Goal: Information Seeking & Learning: Learn about a topic

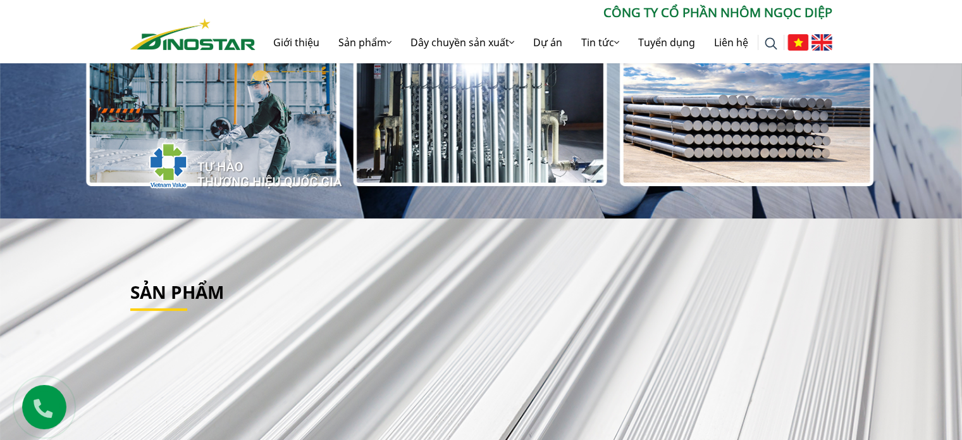
scroll to position [190, 0]
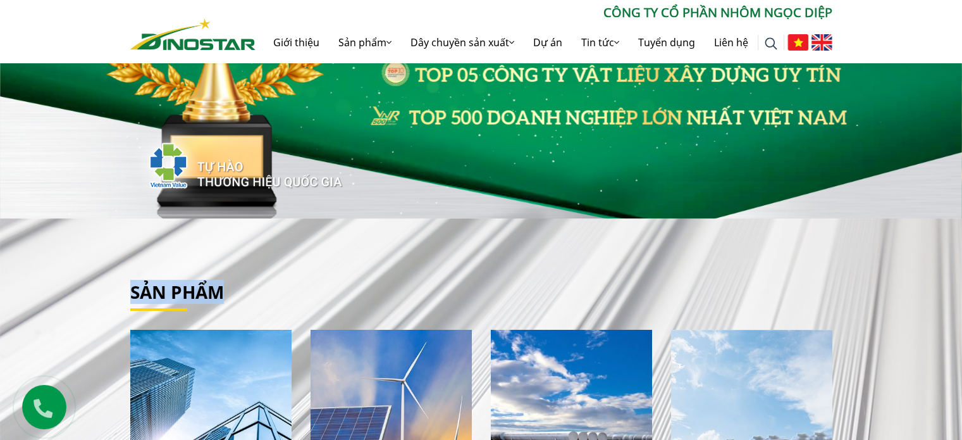
drag, startPoint x: 121, startPoint y: 292, endPoint x: 271, endPoint y: 290, distance: 150.0
click at [271, 290] on div "Sản phẩm Nhôm Xây dựng" at bounding box center [481, 427] width 721 height 290
click at [271, 290] on h2 "Sản phẩm" at bounding box center [481, 293] width 702 height 22
drag, startPoint x: 248, startPoint y: 290, endPoint x: 99, endPoint y: 287, distance: 149.4
click at [99, 287] on div "Sản phẩm Nhôm Xây dựng" at bounding box center [481, 426] width 962 height 416
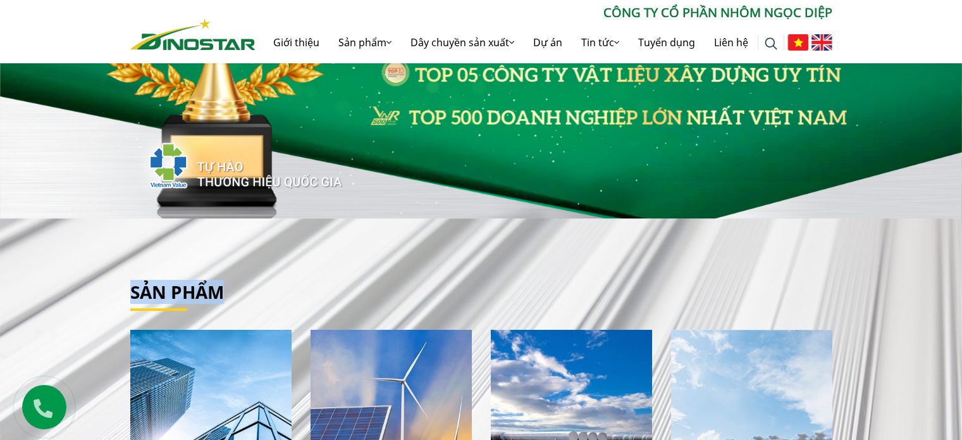
click at [99, 287] on div "Sản phẩm Nhôm Xây dựng" at bounding box center [481, 426] width 962 height 416
drag, startPoint x: 233, startPoint y: 291, endPoint x: 295, endPoint y: 291, distance: 61.4
click at [295, 291] on div "Sản phẩm Nhôm Xây dựng" at bounding box center [481, 426] width 962 height 416
click at [295, 291] on h2 "Sản phẩm" at bounding box center [481, 293] width 702 height 22
drag, startPoint x: 231, startPoint y: 294, endPoint x: 96, endPoint y: 288, distance: 134.9
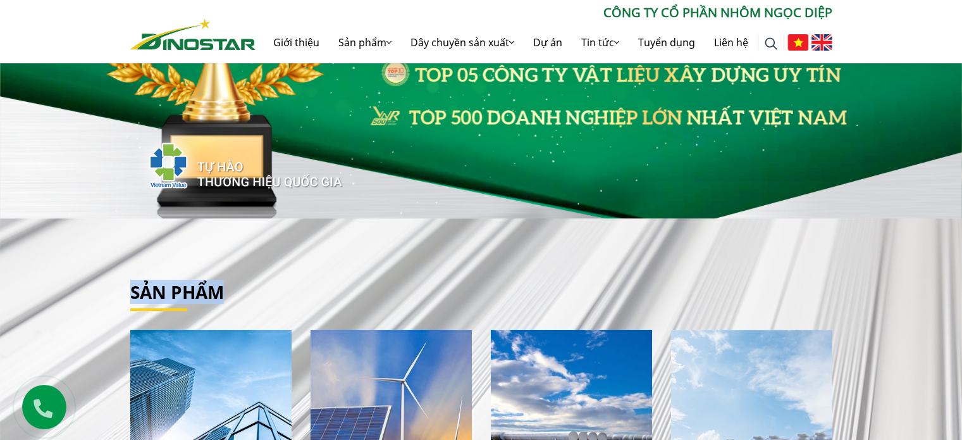
click at [96, 288] on div "Sản phẩm Nhôm Xây dựng" at bounding box center [481, 426] width 962 height 416
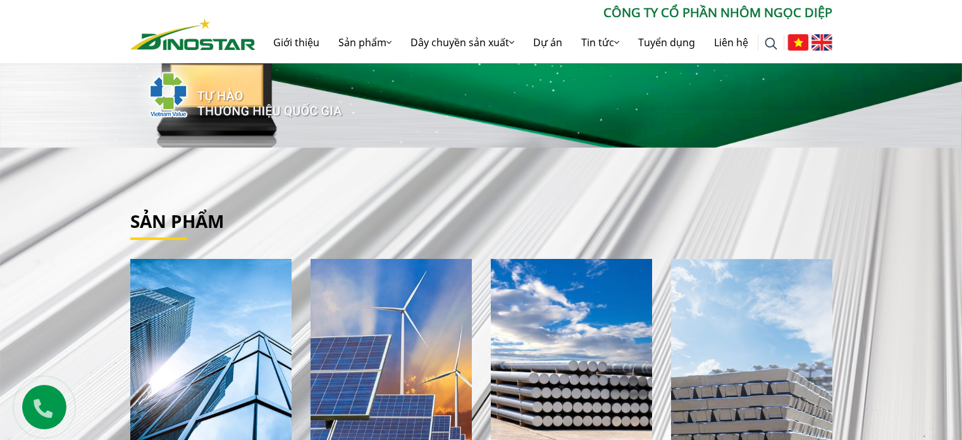
scroll to position [569, 0]
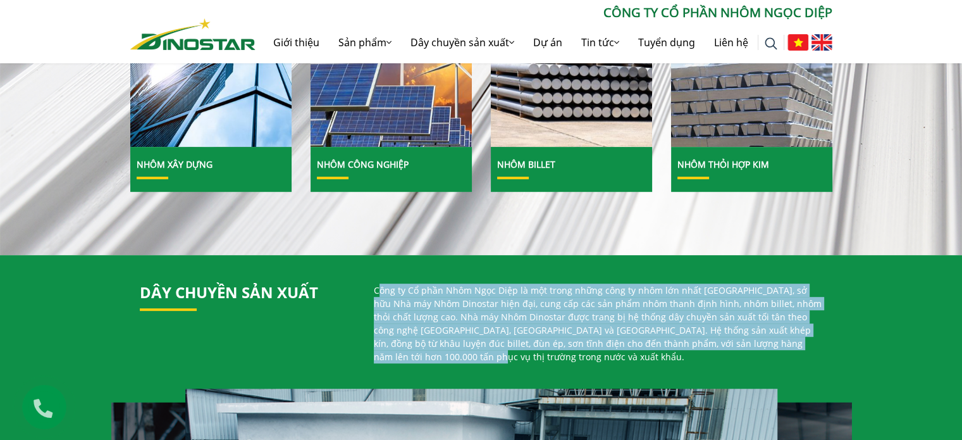
drag, startPoint x: 376, startPoint y: 292, endPoint x: 820, endPoint y: 350, distance: 447.3
click at [820, 350] on div "Công ty Cổ phần Nhôm Ngọc Diệp là một trong những công ty nhôm lớn nhất [GEOGRA…" at bounding box center [598, 328] width 468 height 90
drag, startPoint x: 820, startPoint y: 350, endPoint x: 376, endPoint y: 293, distance: 447.8
click at [376, 293] on div "Công ty Cổ phần Nhôm Ngọc Diệp là một trong những công ty nhôm lớn nhất [GEOGRA…" at bounding box center [598, 328] width 468 height 90
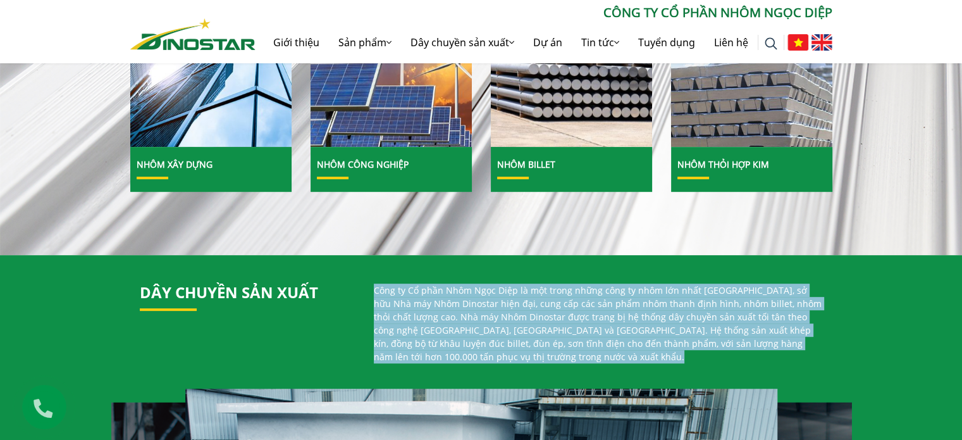
click at [376, 293] on p "Công ty Cổ phần Nhôm Ngọc Diệp là một trong những công ty nhôm lớn nhất [GEOGRA…" at bounding box center [598, 323] width 449 height 80
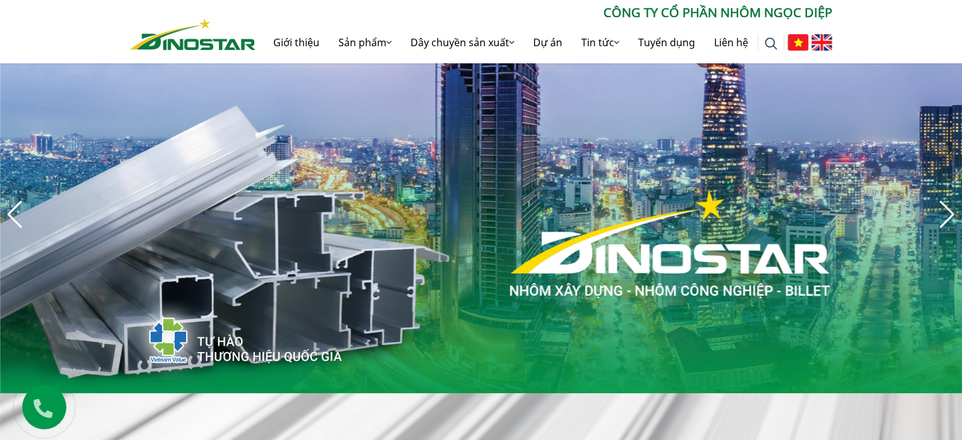
scroll to position [0, 0]
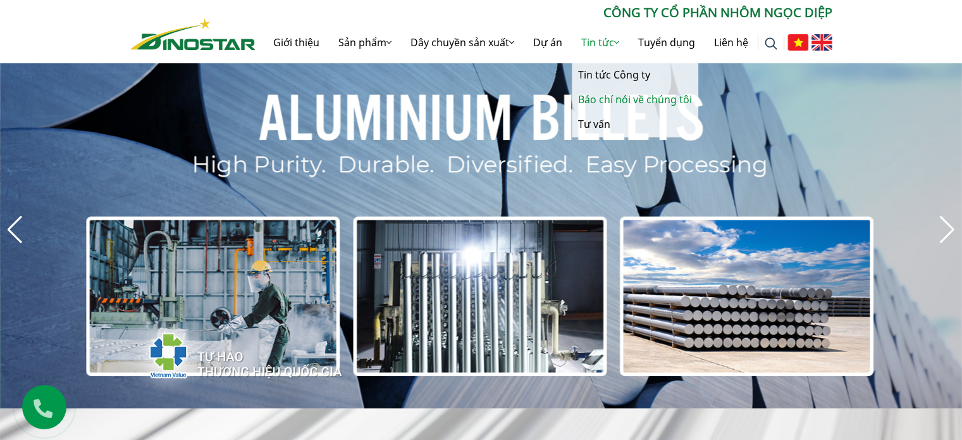
click at [613, 97] on link "Báo chí nói về chúng tôi" at bounding box center [635, 99] width 127 height 25
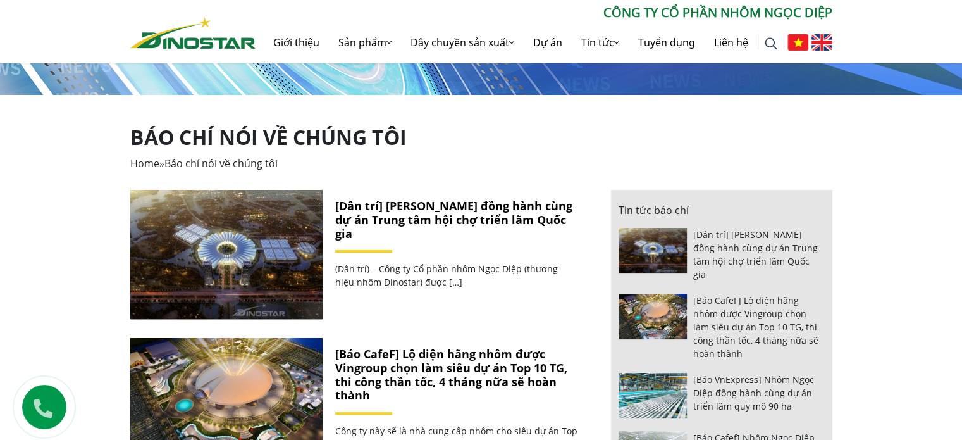
scroll to position [190, 0]
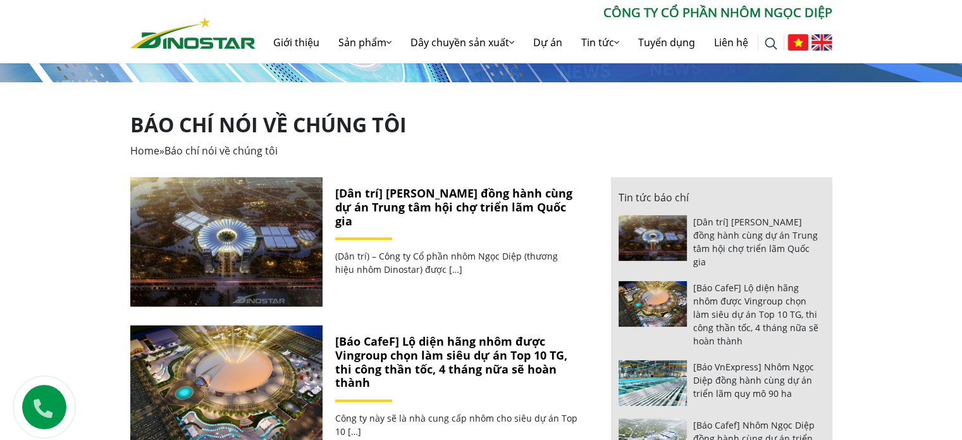
drag, startPoint x: 410, startPoint y: 129, endPoint x: 123, endPoint y: 137, distance: 287.4
click at [123, 137] on div "Báo chí nói về chúng tôi Home » Báo chí nói về chúng tôi" at bounding box center [481, 145] width 721 height 65
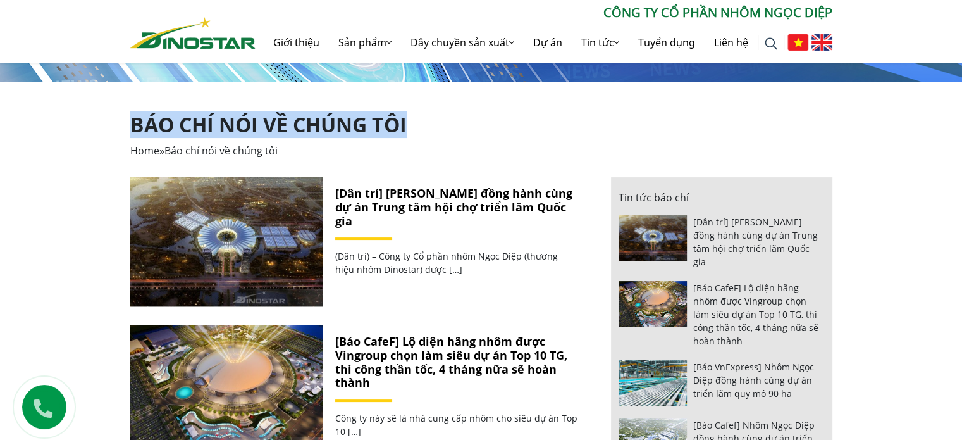
drag, startPoint x: 134, startPoint y: 126, endPoint x: 442, endPoint y: 126, distance: 308.2
click at [442, 126] on h1 "Báo chí nói về chúng tôi" at bounding box center [481, 125] width 702 height 24
drag, startPoint x: 386, startPoint y: 119, endPoint x: 122, endPoint y: 121, distance: 263.9
click at [122, 121] on div "Báo chí nói về chúng tôi Home » Báo chí nói về chúng tôi" at bounding box center [481, 145] width 721 height 65
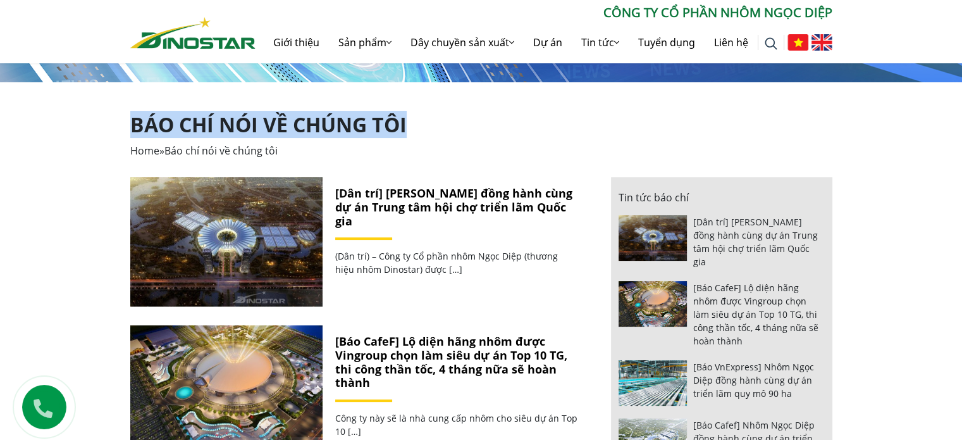
click at [122, 121] on div "Báo chí nói về chúng tôi Home » Báo chí nói về chúng tôi" at bounding box center [481, 145] width 721 height 65
drag, startPoint x: 225, startPoint y: 123, endPoint x: 511, endPoint y: 118, distance: 285.4
click at [511, 118] on div "Báo chí nói về chúng tôi Home » Báo chí nói về chúng tôi" at bounding box center [481, 145] width 721 height 65
click at [511, 118] on h1 "Báo chí nói về chúng tôi" at bounding box center [481, 125] width 702 height 24
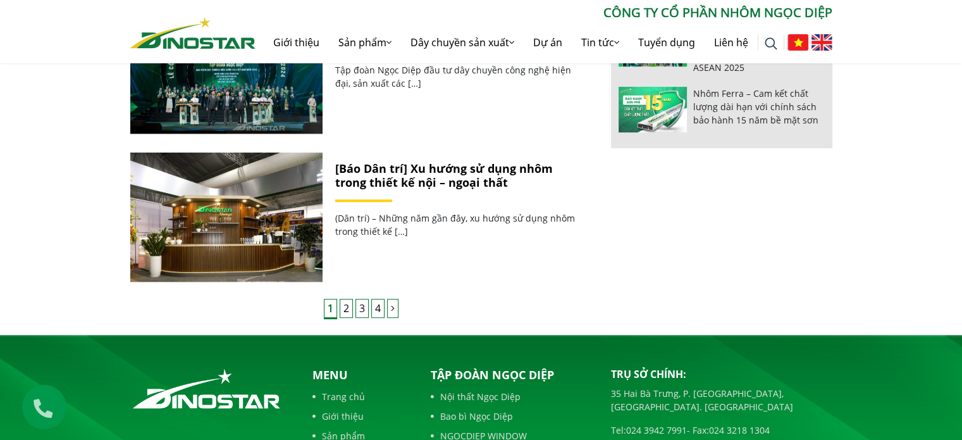
scroll to position [978, 0]
